Goal: Transaction & Acquisition: Purchase product/service

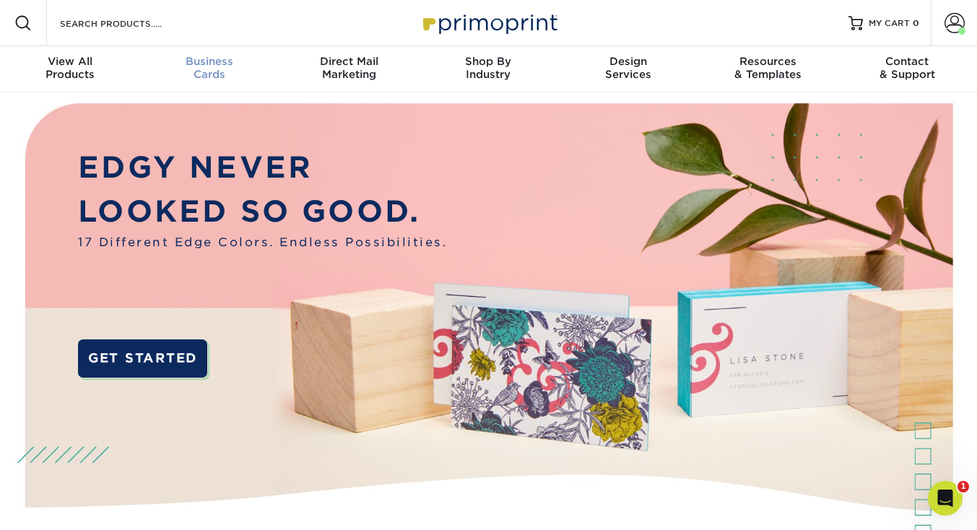
click at [212, 68] on div "Business Cards" at bounding box center [208, 68] width 139 height 26
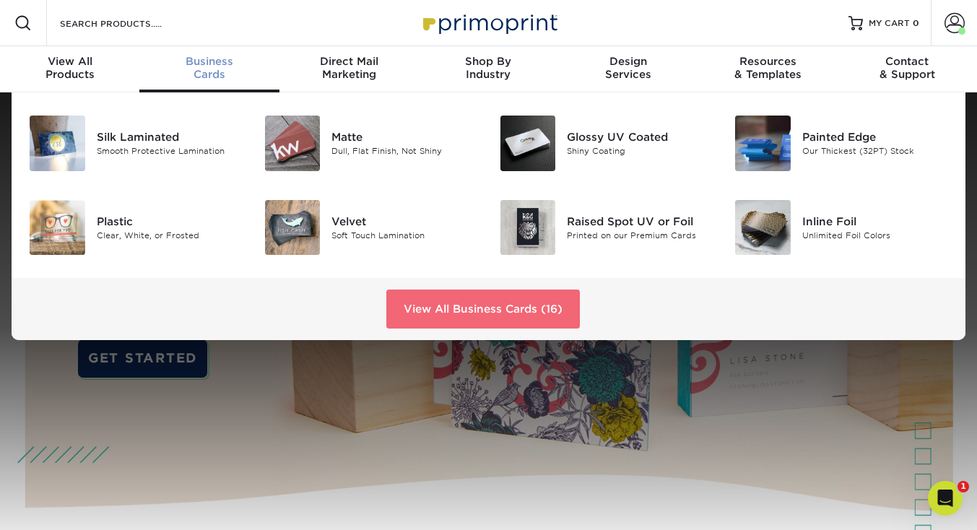
click at [475, 305] on link "View All Business Cards (16)" at bounding box center [482, 308] width 193 height 39
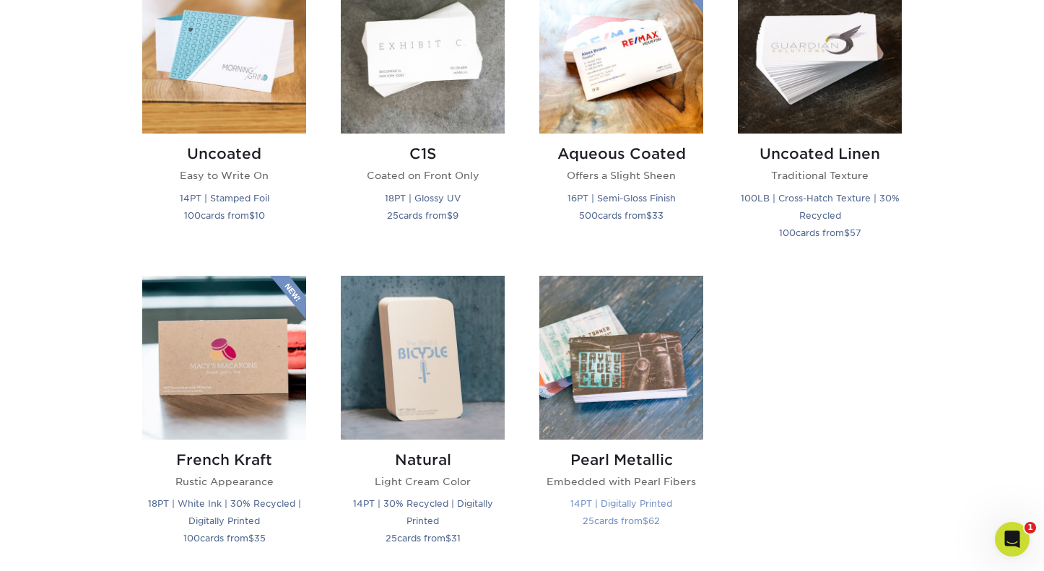
scroll to position [1369, 0]
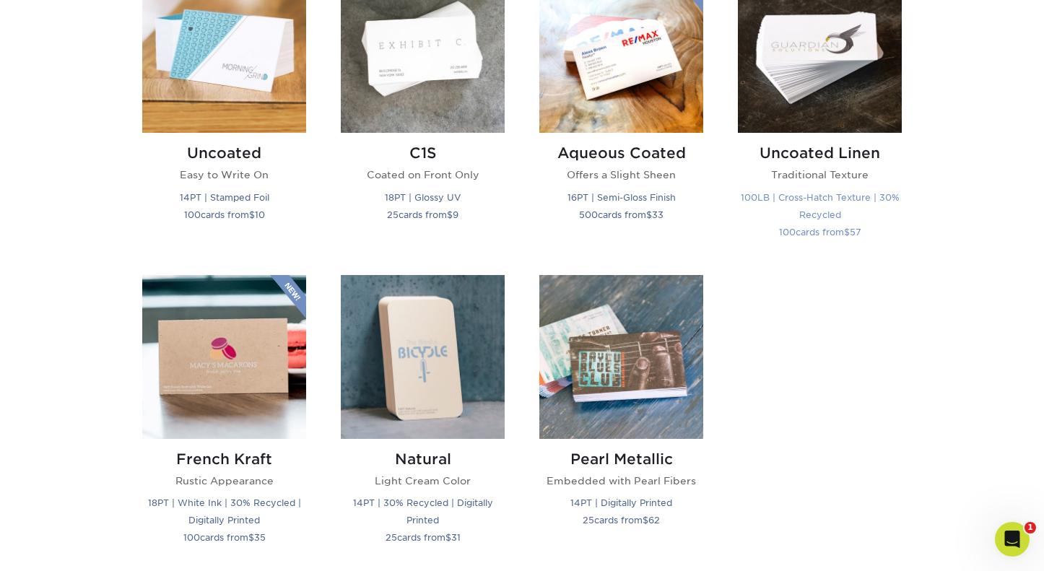
click at [816, 174] on p "Traditional Texture" at bounding box center [820, 174] width 164 height 14
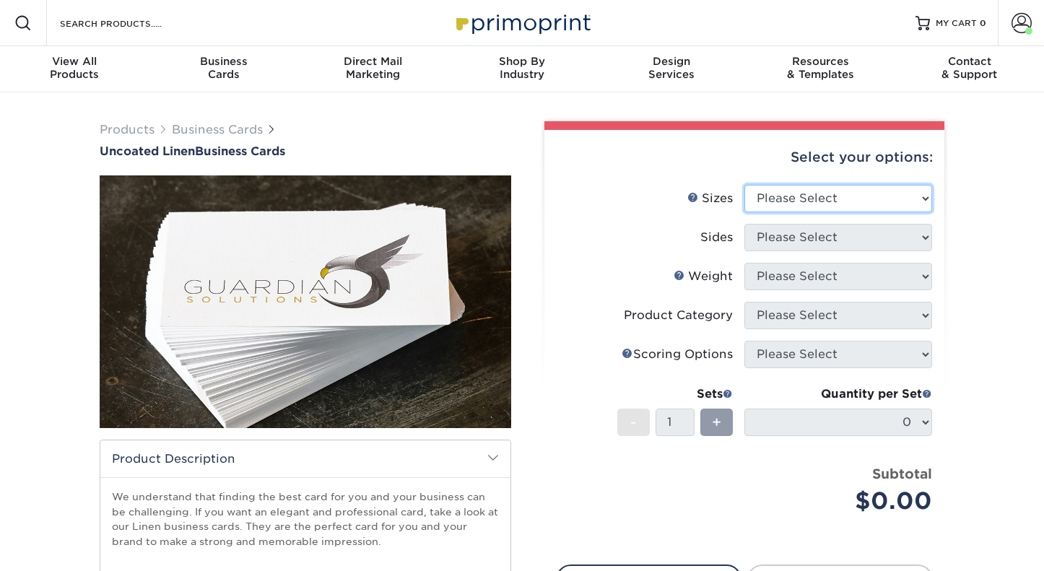
click at [833, 200] on select "Please Select 2" x 3.5" - Standard 2" x 7" - Foldover Card 2.125" x 3.375" - Eu…" at bounding box center [838, 198] width 188 height 27
select select "2.00x3.50"
click at [744, 185] on select "Please Select 2" x 3.5" - Standard 2" x 7" - Foldover Card 2.125" x 3.375" - Eu…" at bounding box center [838, 198] width 188 height 27
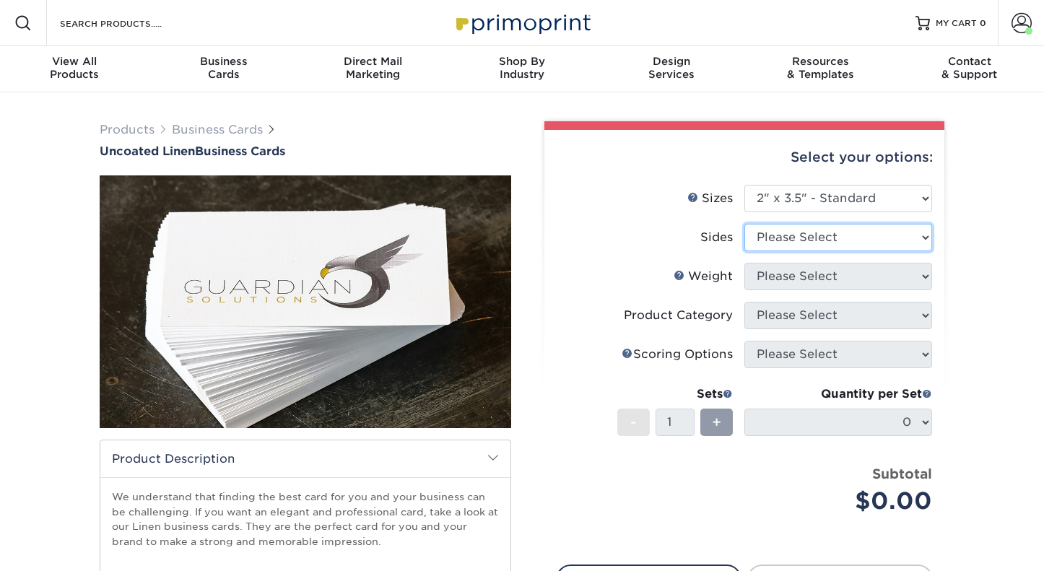
click at [876, 242] on select "Please Select Print Both Sides Print Front Only" at bounding box center [838, 237] width 188 height 27
select select "13abbda7-1d64-4f25-8bb2-c179b224825d"
click at [744, 224] on select "Please Select Print Both Sides Print Front Only" at bounding box center [838, 237] width 188 height 27
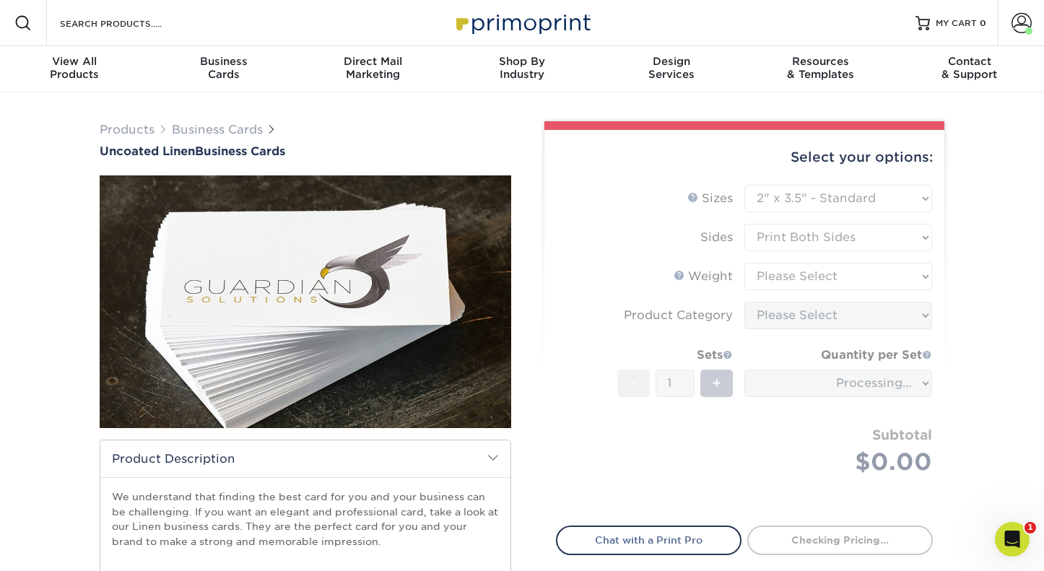
click at [878, 278] on form "Sizes Help Sizes Please Select 2" x 3.5" - Standard 2" x 7" - Foldover Card 2.1…" at bounding box center [744, 347] width 377 height 324
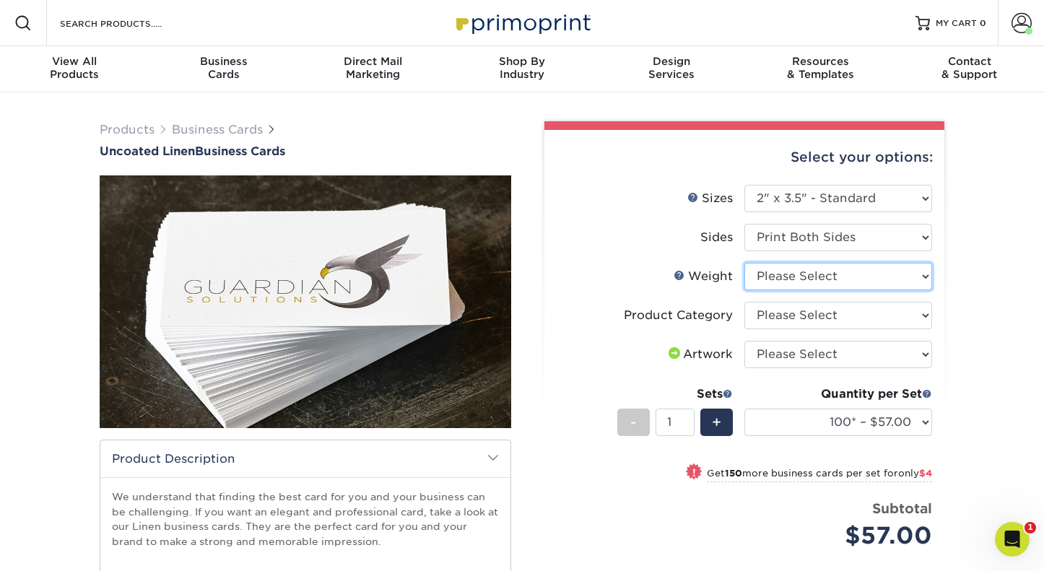
click at [922, 277] on select "Please Select 100LB" at bounding box center [838, 276] width 188 height 27
select select "100LB"
click at [744, 263] on select "Please Select 100LB" at bounding box center [838, 276] width 188 height 27
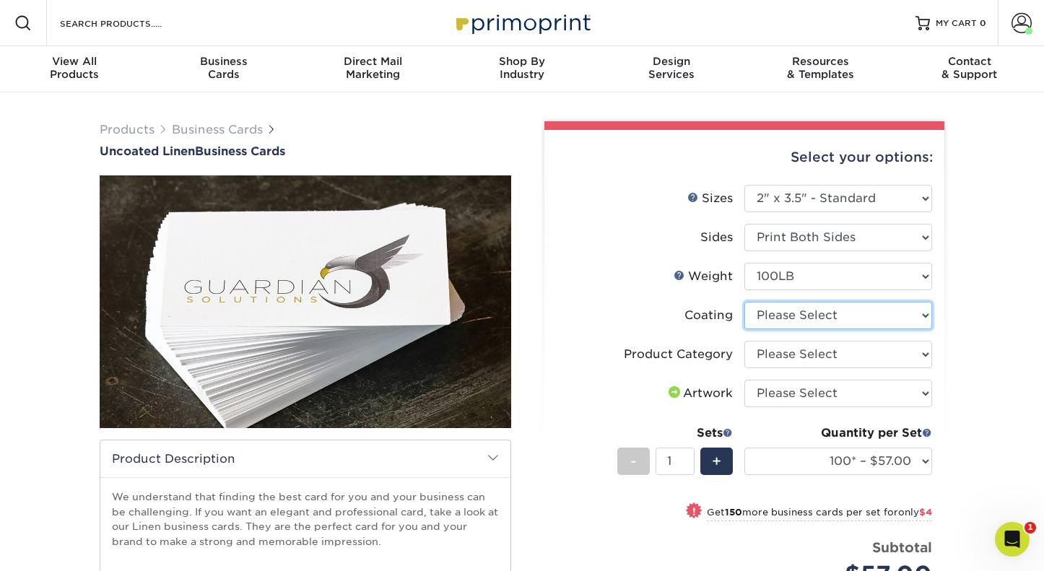
click at [915, 315] on select at bounding box center [838, 315] width 188 height 27
select select "3e7618de-abca-4bda-9f97-8b9129e913d8"
click at [744, 302] on select at bounding box center [838, 315] width 188 height 27
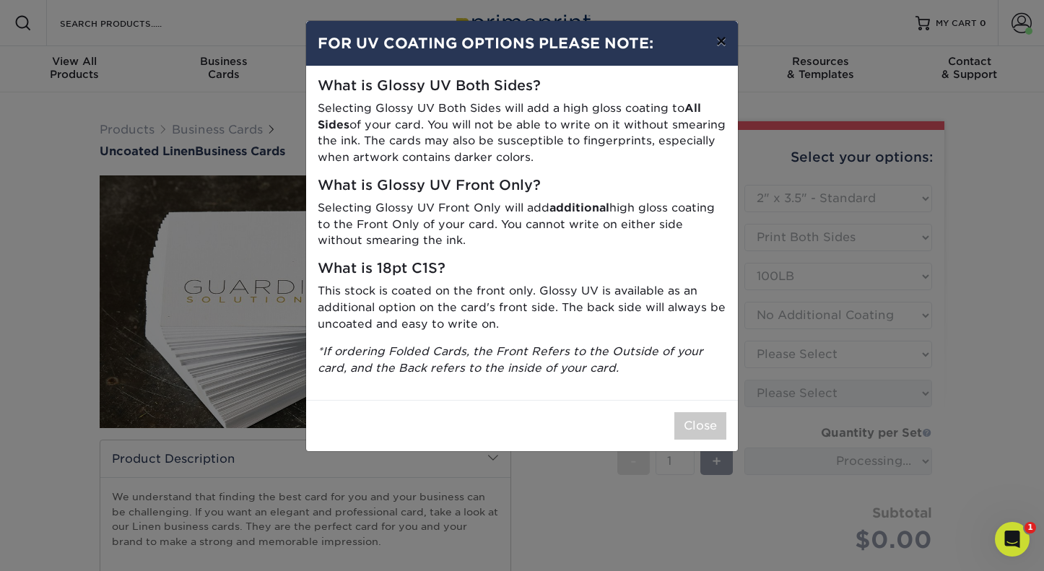
drag, startPoint x: 719, startPoint y: 35, endPoint x: 767, endPoint y: 123, distance: 100.1
click at [719, 36] on button "×" at bounding box center [720, 41] width 33 height 40
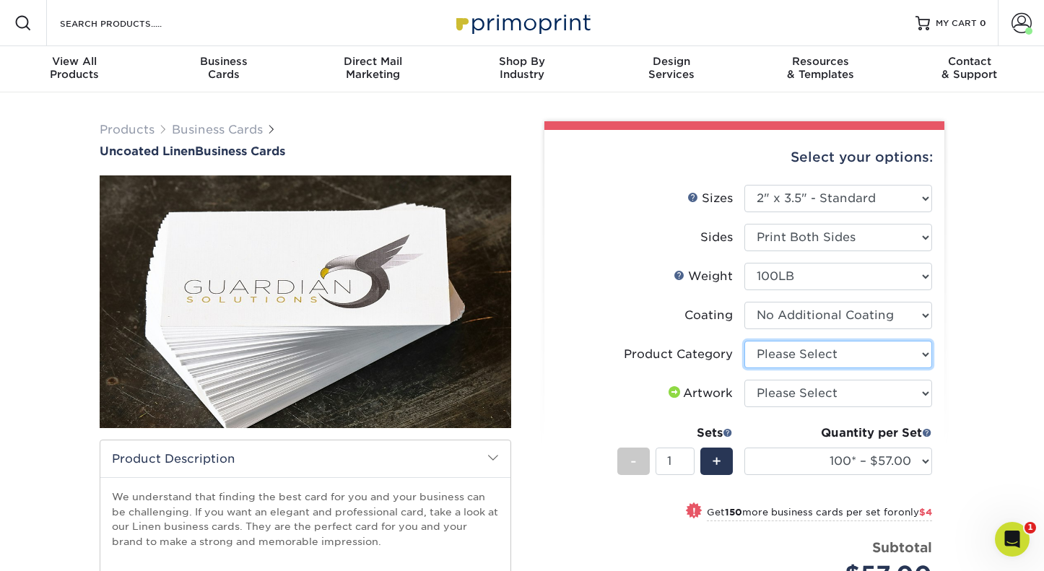
click at [916, 346] on select "Please Select Business Cards" at bounding box center [838, 354] width 188 height 27
select select "3b5148f1-0588-4f88-a218-97bcfdce65c1"
click at [744, 341] on select "Please Select Business Cards" at bounding box center [838, 354] width 188 height 27
click at [913, 393] on select "Please Select I will upload files I need a design - $100" at bounding box center [838, 393] width 188 height 27
select select "upload"
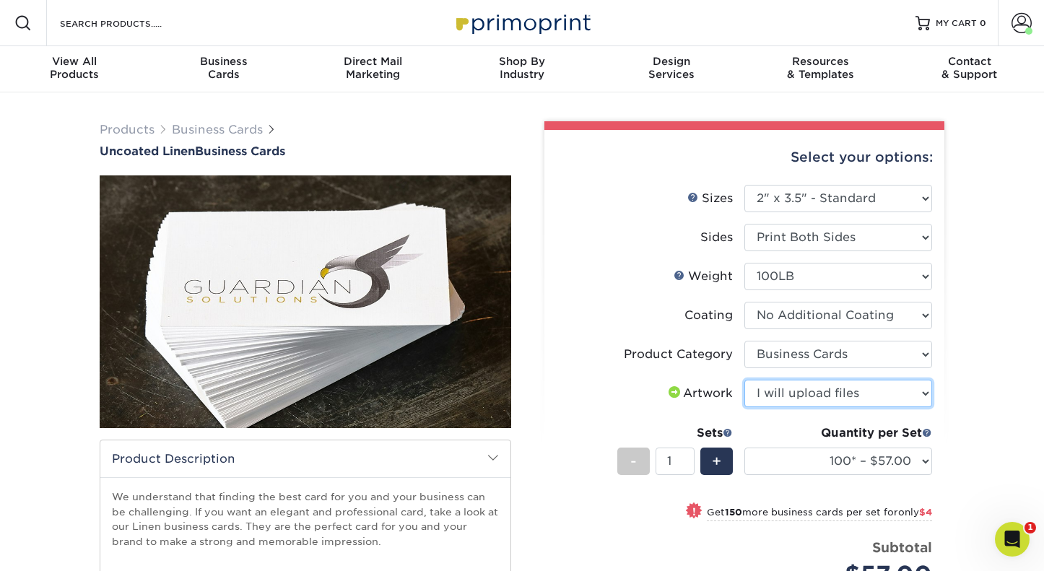
click at [744, 380] on select "Please Select I will upload files I need a design - $100" at bounding box center [838, 393] width 188 height 27
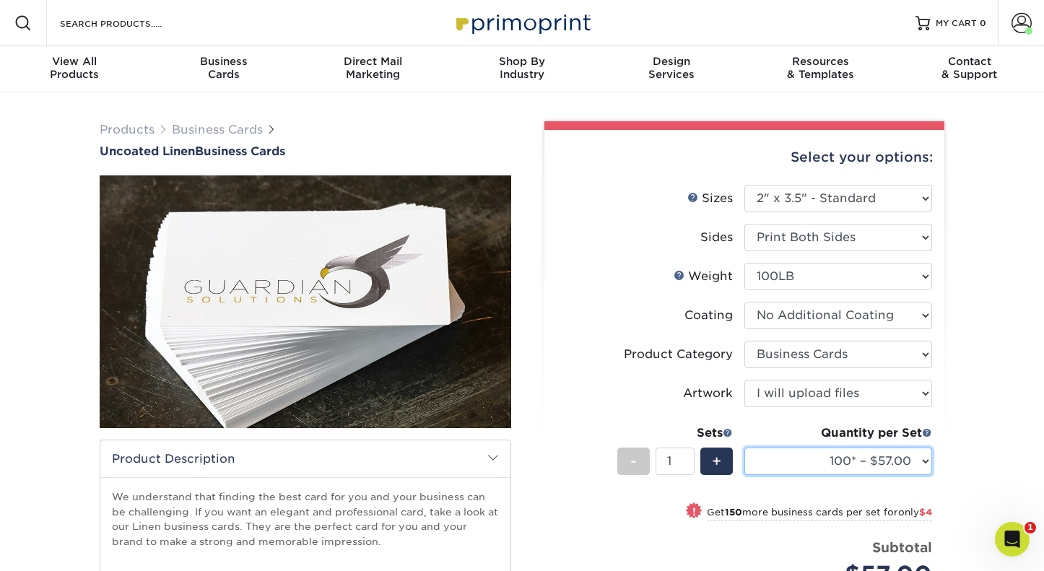
click at [920, 459] on select "100* – $57.00 250* – $61.00 500* – $69.00 1000 – $72.00 2500 – $114.00 5000 – $…" at bounding box center [838, 461] width 188 height 27
select select "5000 – $190.00"
click at [744, 448] on select "100* – $57.00 250* – $61.00 500* – $69.00 1000 – $72.00 2500 – $114.00 5000 – $…" at bounding box center [838, 461] width 188 height 27
click at [935, 468] on div "Select your options: Sizes Help Sizes Please Select 2" x 3.5" - Standard 2" x 7…" at bounding box center [744, 448] width 400 height 636
click at [927, 460] on select "100* – $57.00 250* – $61.00 500* – $69.00 1000 – $72.00 2500 – $114.00 5000 – $…" at bounding box center [838, 461] width 188 height 27
